Goal: Information Seeking & Learning: Check status

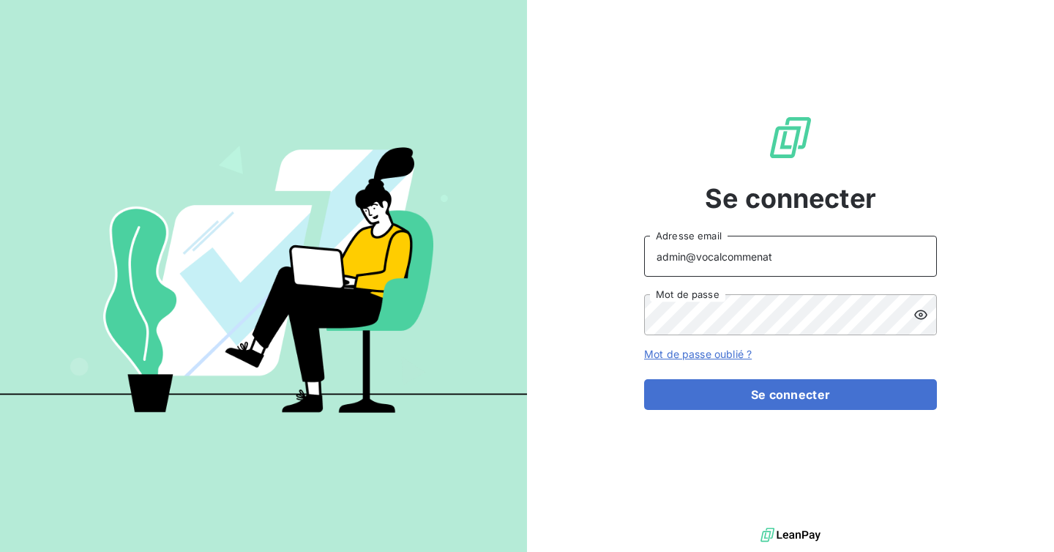
click at [790, 251] on input "admin@vocalcommenat" at bounding box center [790, 256] width 293 height 41
type input "admin@vocalcomonshore"
click at [644, 379] on button "Se connecter" at bounding box center [790, 394] width 293 height 31
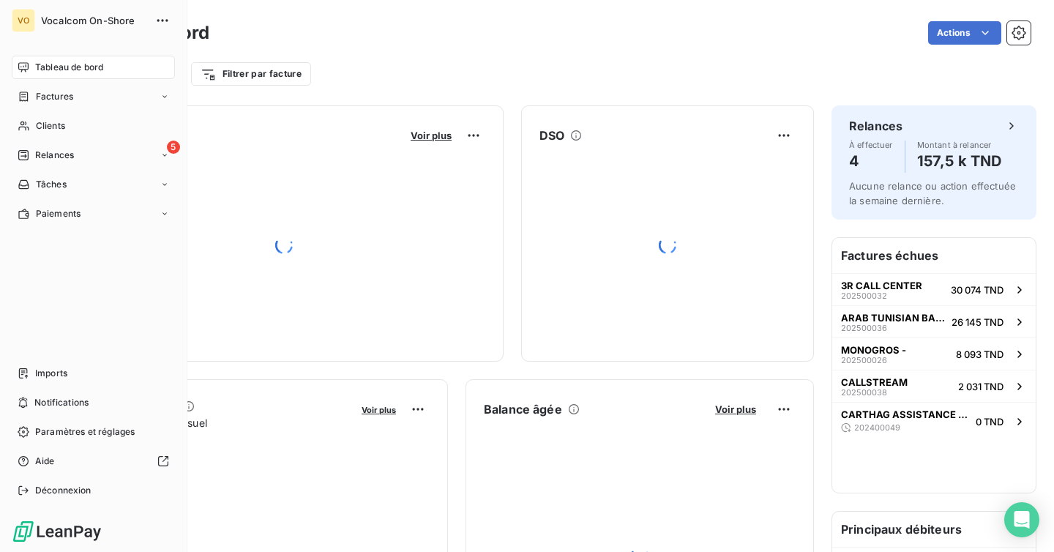
click at [59, 138] on nav "Tableau de bord Factures Clients 5 Relances Tâches Paiements" at bounding box center [93, 141] width 163 height 170
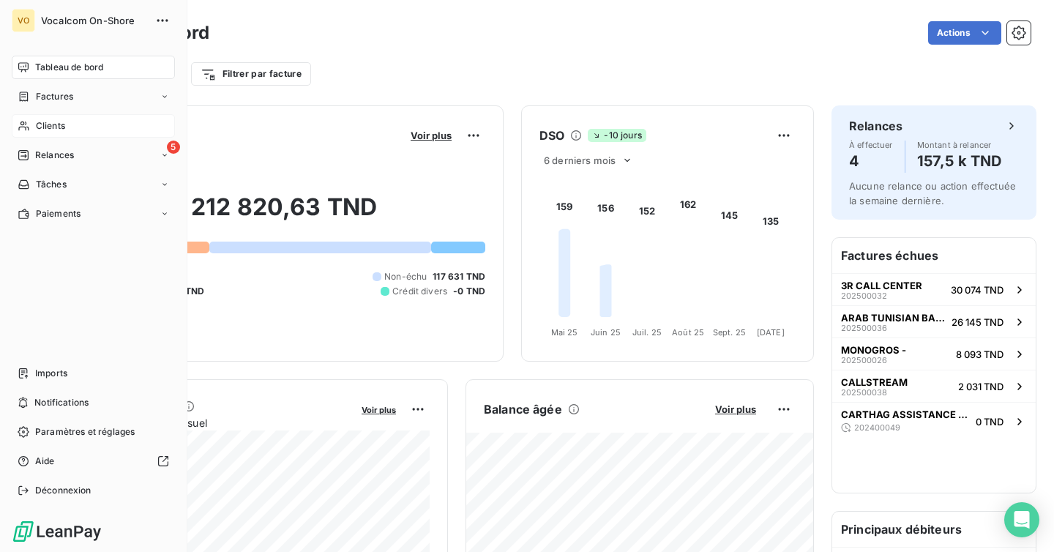
click at [59, 124] on span "Clients" at bounding box center [50, 125] width 29 height 13
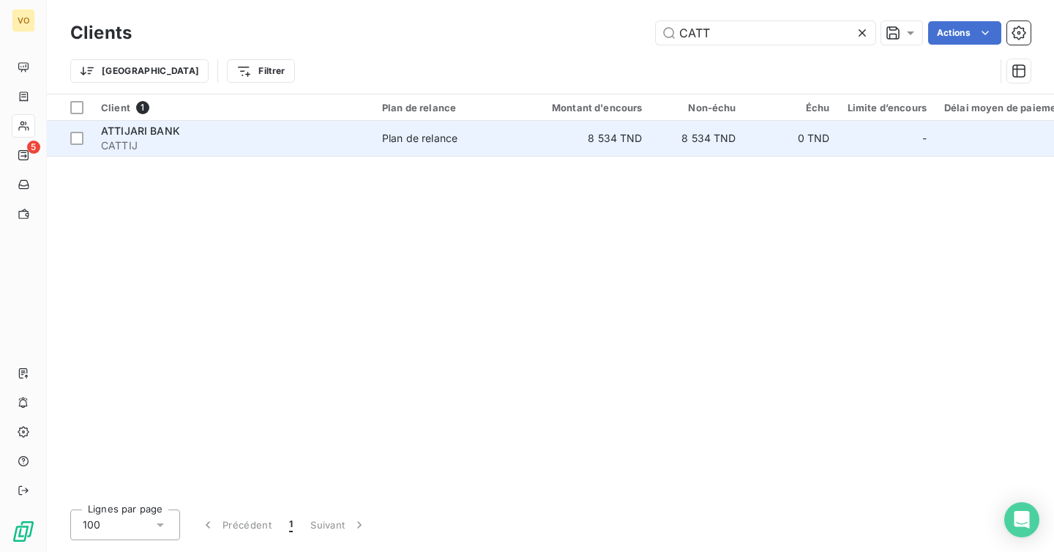
type input "CATT"
click at [420, 144] on div "Plan de relance" at bounding box center [419, 138] width 75 height 15
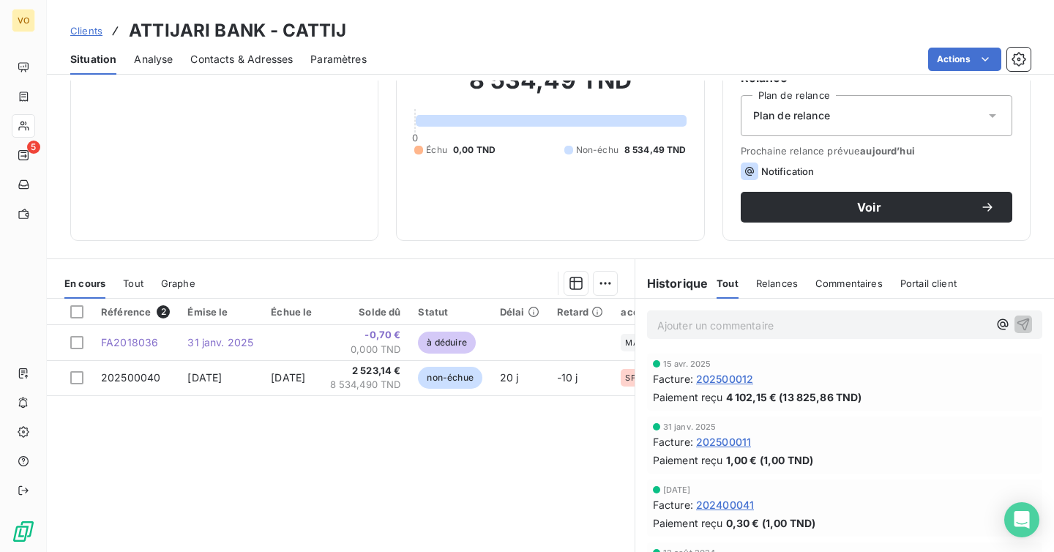
scroll to position [136, 0]
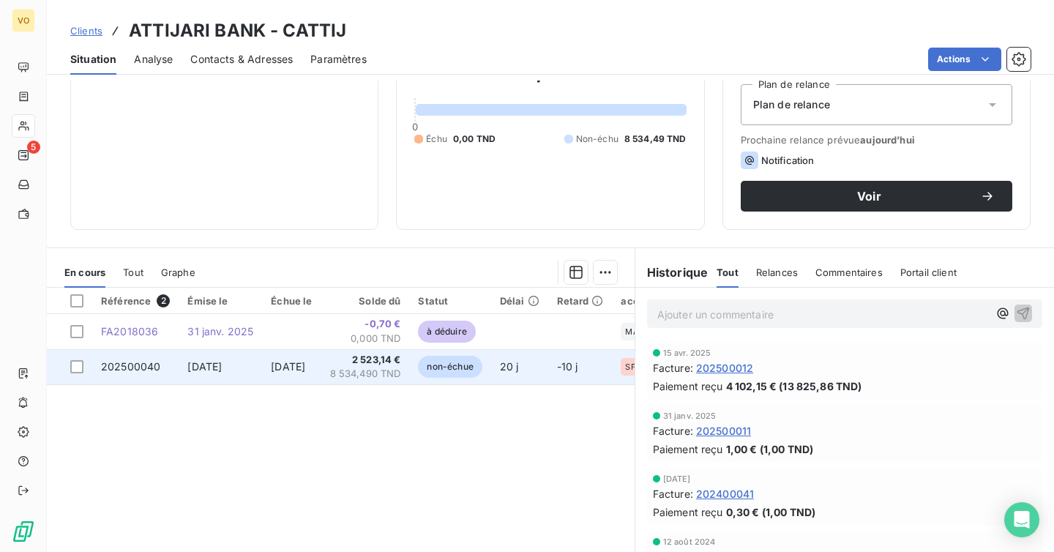
click at [321, 373] on td "[DATE]" at bounding box center [291, 366] width 59 height 35
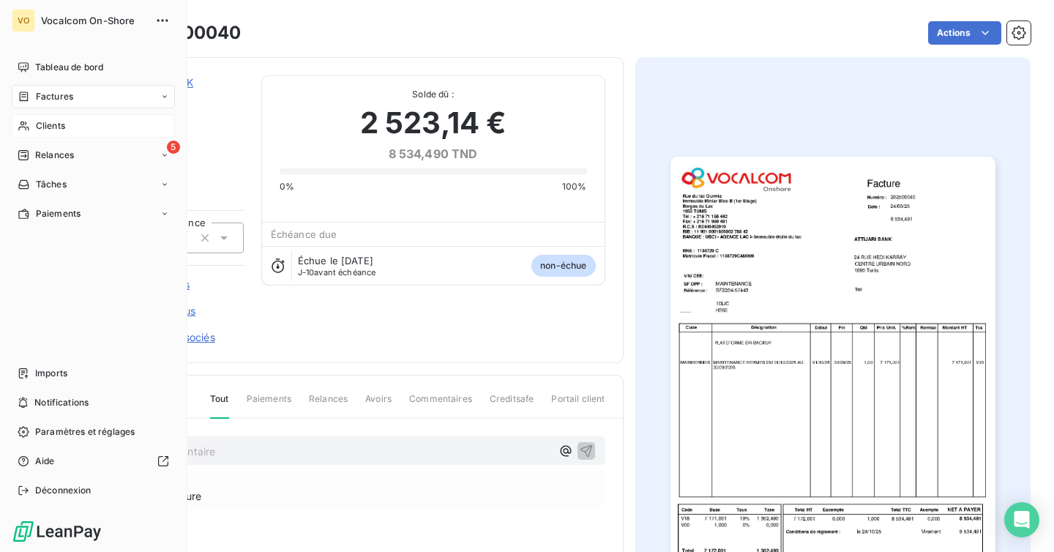
click at [45, 64] on span "Tableau de bord" at bounding box center [69, 67] width 68 height 13
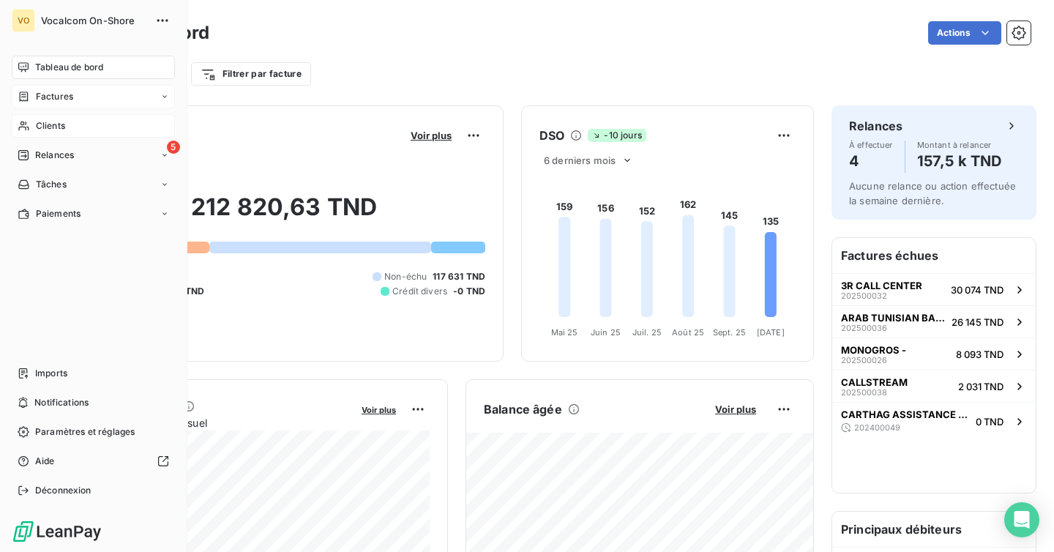
click at [45, 101] on span "Factures" at bounding box center [54, 96] width 37 height 13
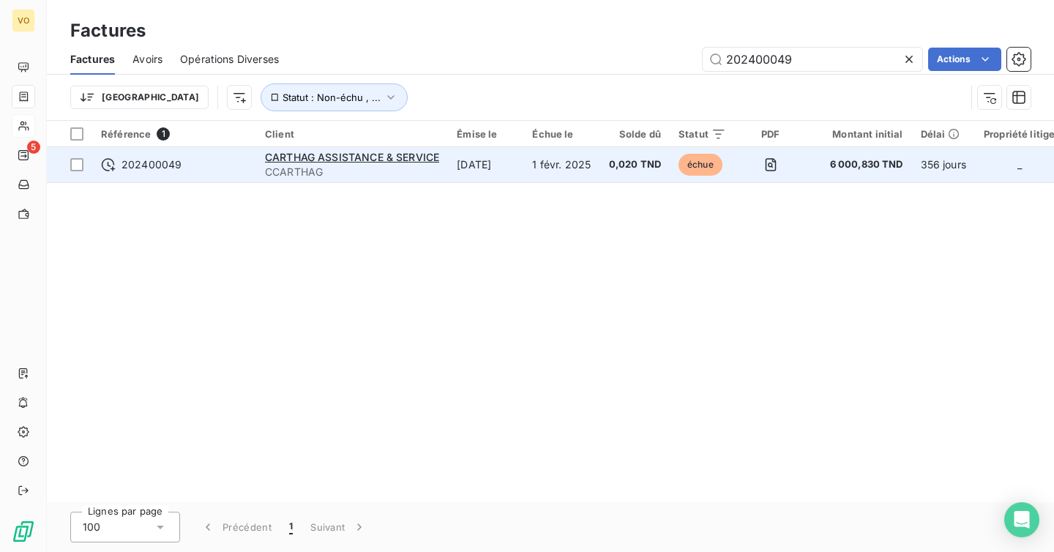
click at [544, 178] on td "1 févr. 2025" at bounding box center [561, 164] width 76 height 35
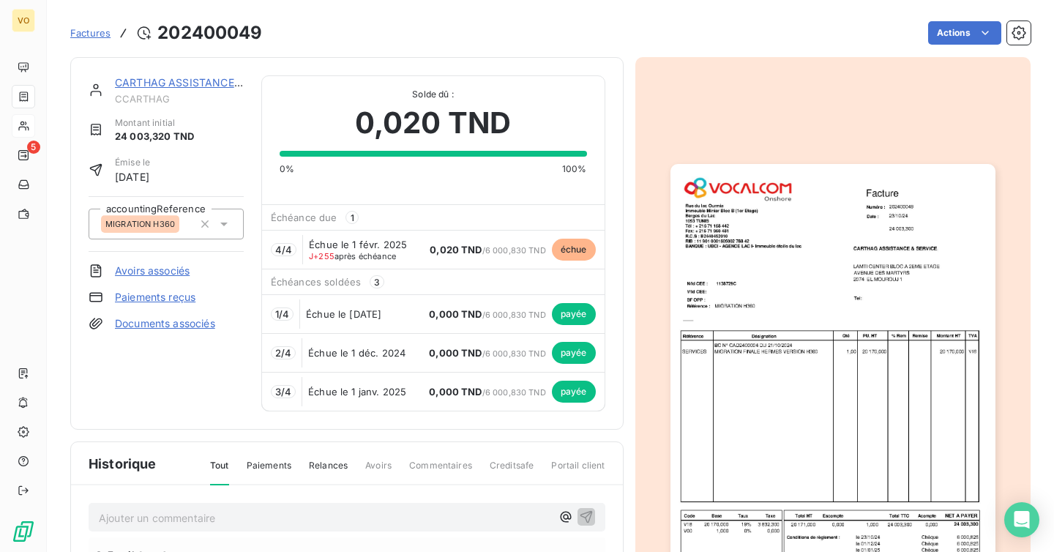
click at [89, 31] on span "Factures" at bounding box center [90, 33] width 40 height 12
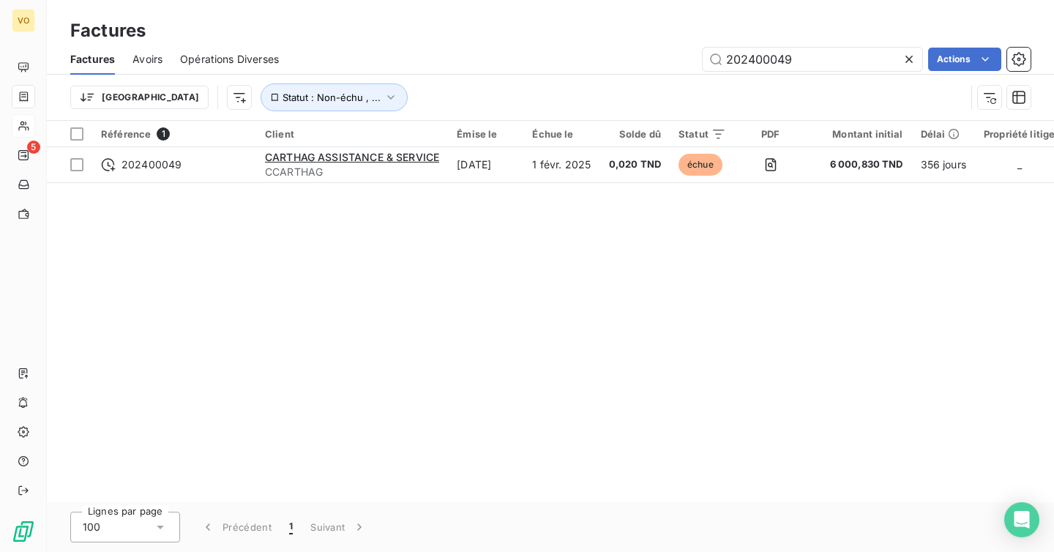
click at [916, 56] on div at bounding box center [912, 59] width 20 height 23
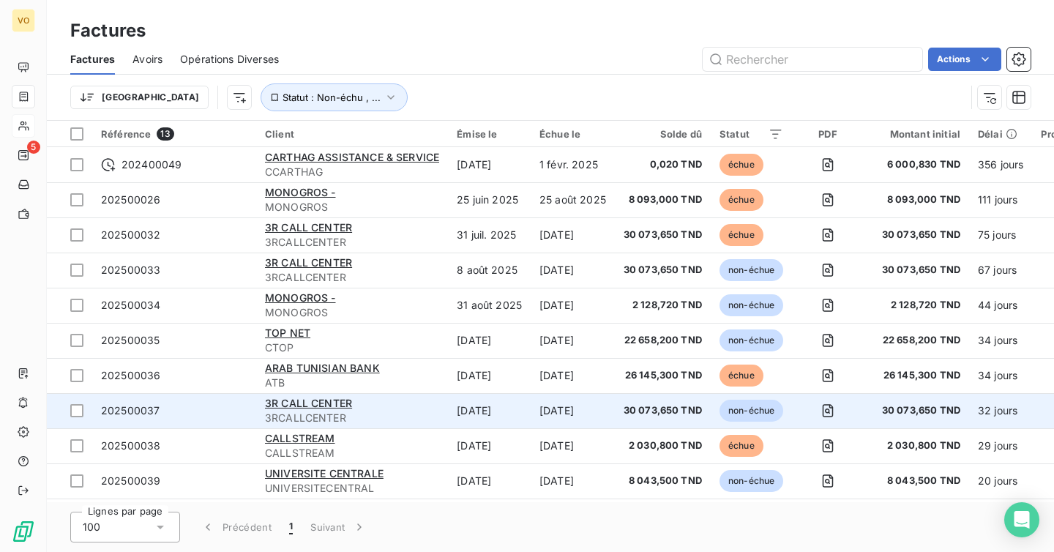
scroll to position [108, 0]
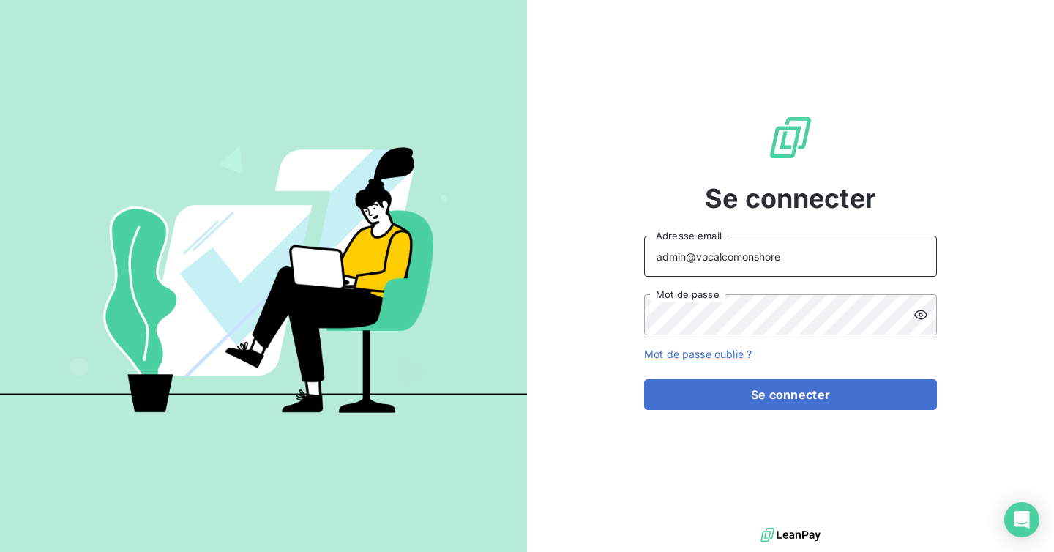
click at [804, 247] on input "admin@vocalcomonshore" at bounding box center [790, 256] width 293 height 41
paste input "ETS [PERSON_NAME] ET CIE"
type input "admin@ETSJACQUESFERRYETCIE"
click at [644, 379] on button "Se connecter" at bounding box center [790, 394] width 293 height 31
